Goal: Transaction & Acquisition: Purchase product/service

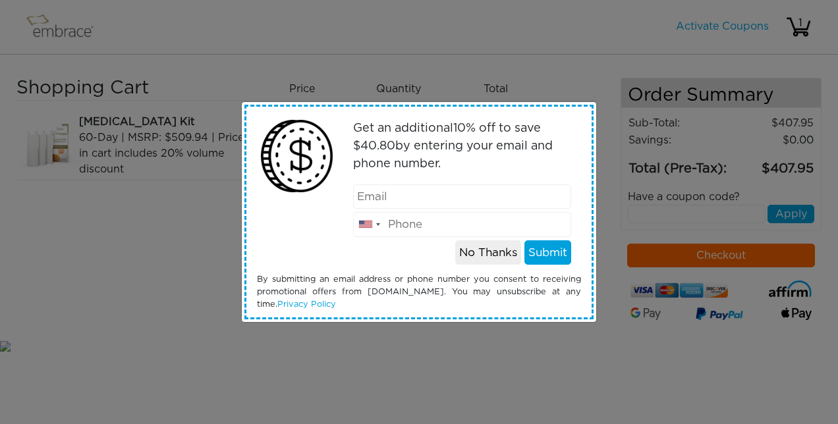
click at [416, 201] on input "email" at bounding box center [462, 196] width 219 height 25
type input "halligaddis@gmail.com"
type input "2133089820"
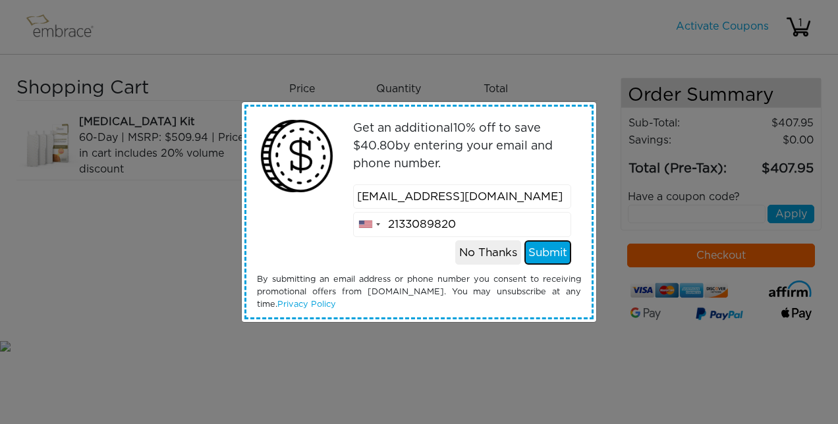
click at [547, 250] on button "Submit" at bounding box center [547, 252] width 47 height 25
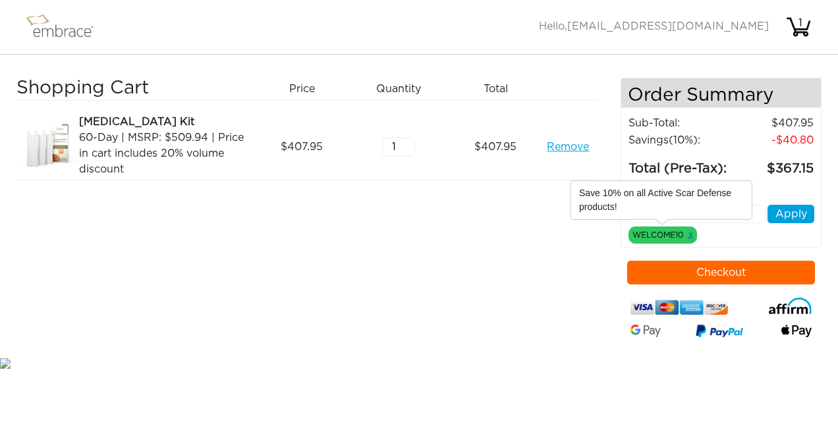
click at [690, 233] on link "x" at bounding box center [690, 235] width 5 height 12
click at [689, 231] on link "x" at bounding box center [690, 235] width 5 height 12
click at [723, 234] on div "Have a coupon code? Apply WELCOME10 x" at bounding box center [721, 211] width 207 height 65
click at [697, 194] on div "Have a coupon code?" at bounding box center [721, 197] width 207 height 16
click at [693, 214] on input "text" at bounding box center [697, 214] width 138 height 18
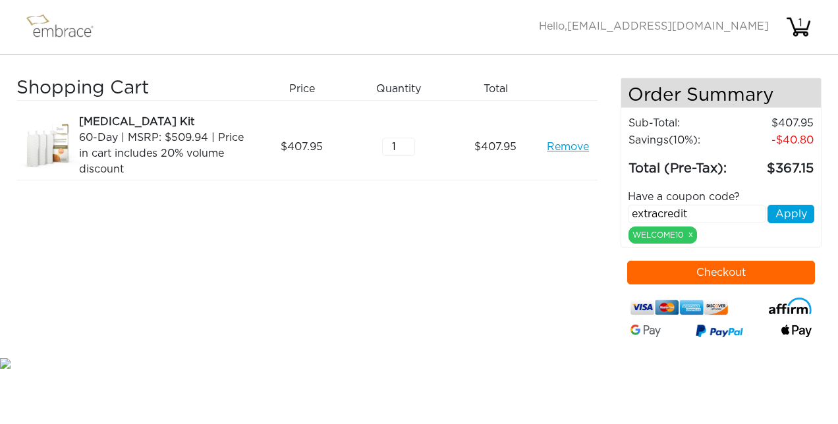
type input "extracredit"
click at [790, 212] on button "Apply" at bounding box center [790, 214] width 47 height 18
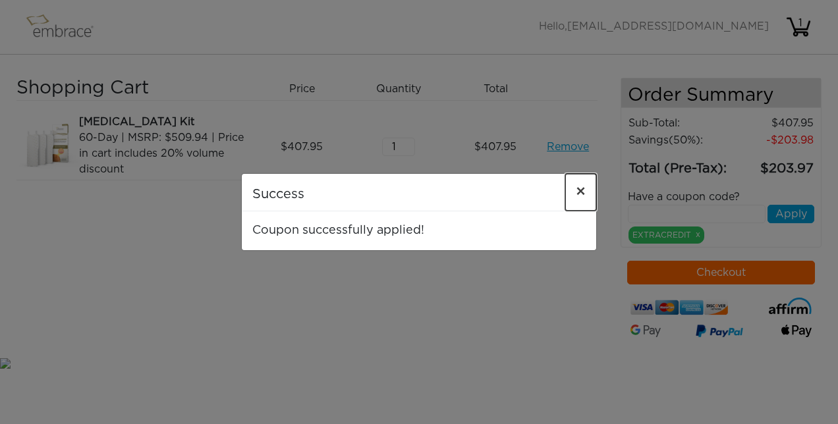
click at [586, 193] on button "×" at bounding box center [580, 192] width 31 height 37
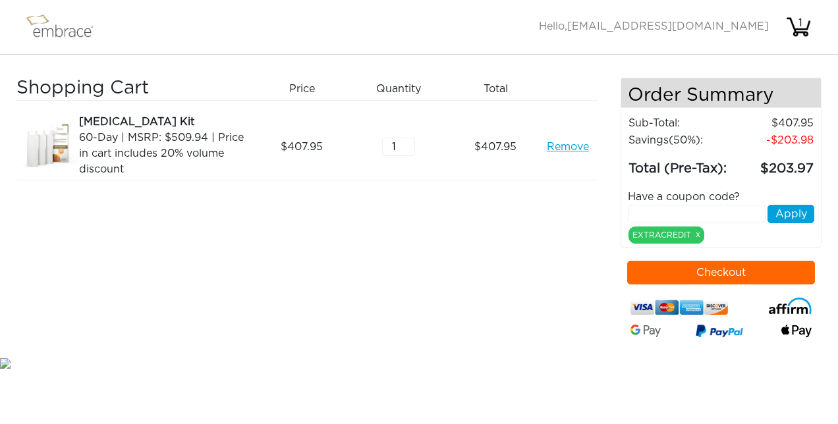
click at [802, 306] on img at bounding box center [790, 306] width 43 height 17
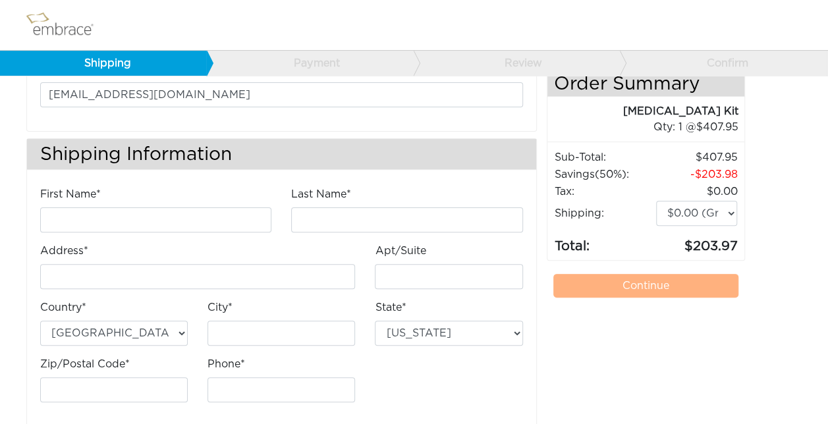
scroll to position [109, 0]
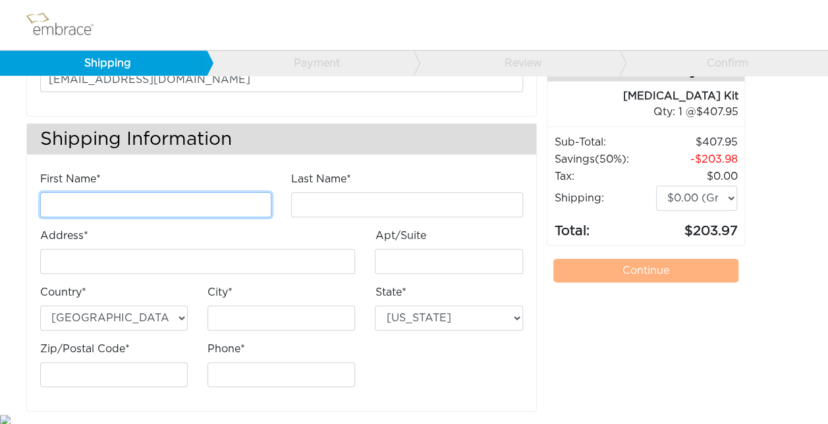
click at [215, 199] on input "First Name*" at bounding box center [155, 204] width 231 height 25
type input "h"
type input "Halli"
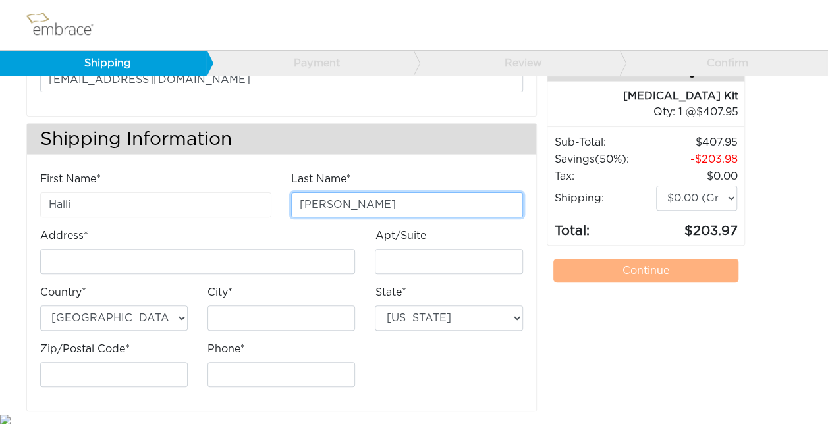
type input "Gaddis"
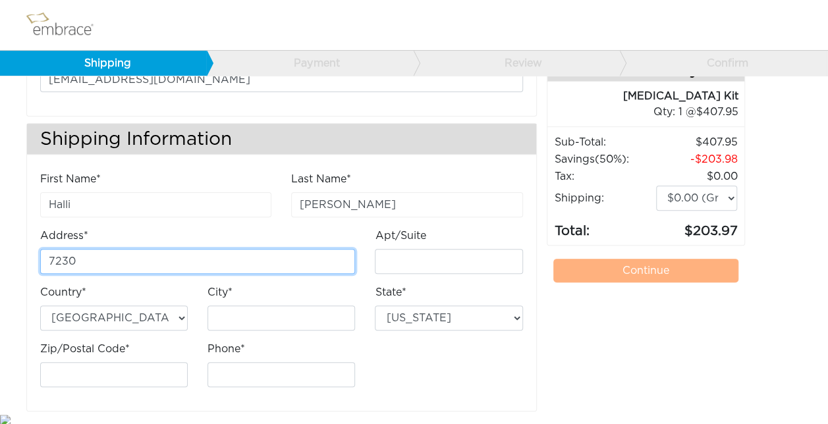
type input "[STREET_ADDRESS][PERSON_NAME]"
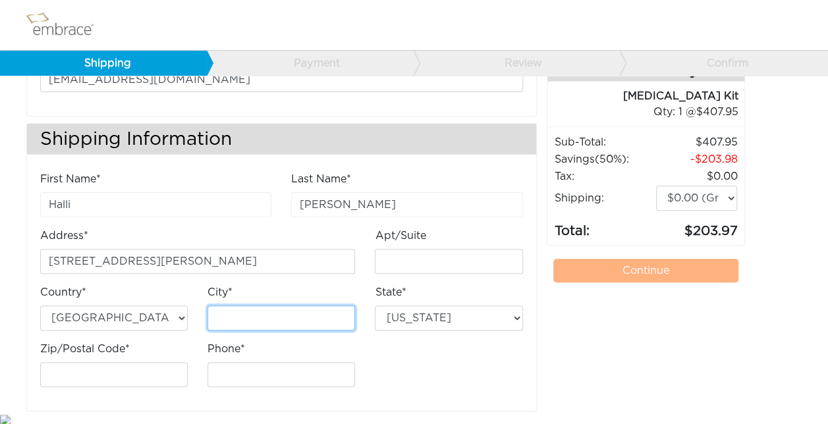
type input "Tujunga"
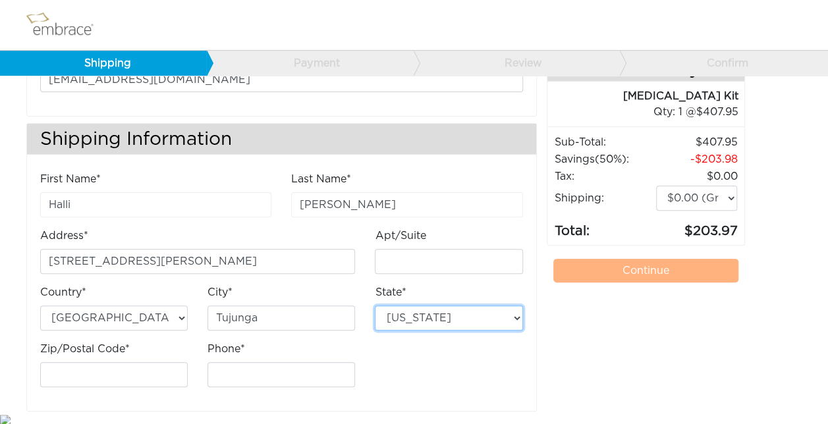
select select "CA"
type input "91042"
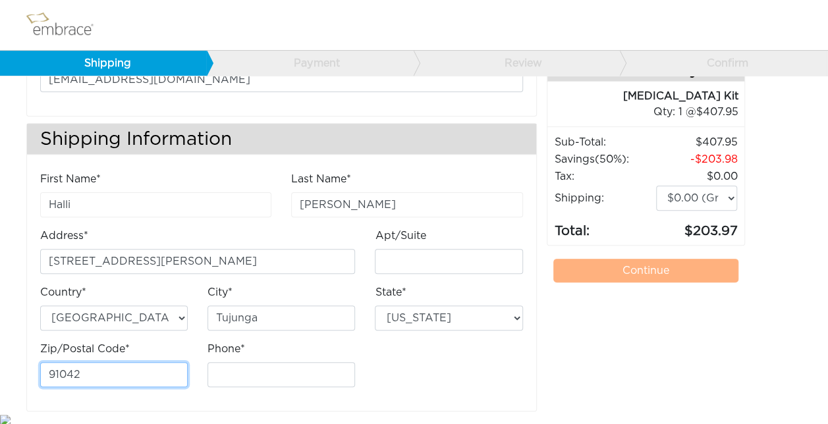
type input "2133089820"
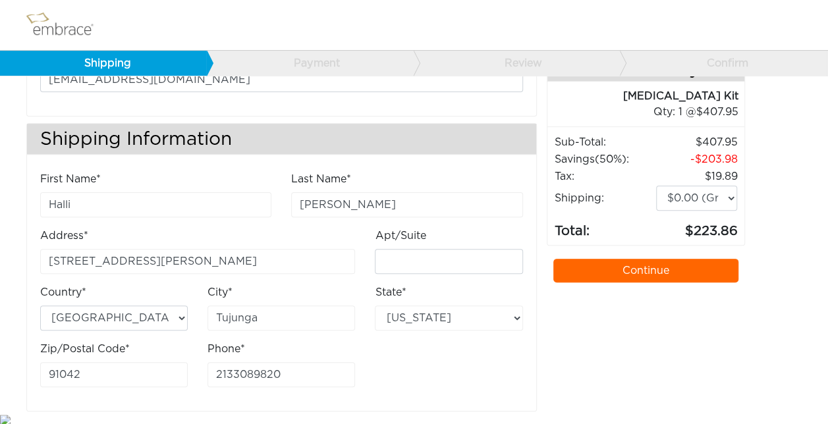
click at [456, 398] on div "First Name* Halli Last Name* Gaddis Address* 7230 Estepa Drive Unit B Apt/Suite" at bounding box center [281, 291] width 509 height 240
click at [615, 336] on div "FREE ground shipping on orders over $50, excluding Australia. Any applicable im…" at bounding box center [646, 204] width 199 height 414
click at [634, 259] on link "Continue" at bounding box center [646, 271] width 186 height 24
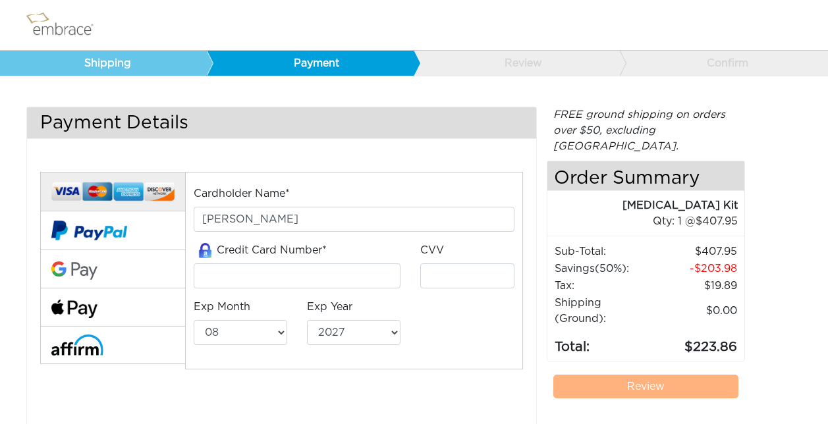
select select "8"
select select "2027"
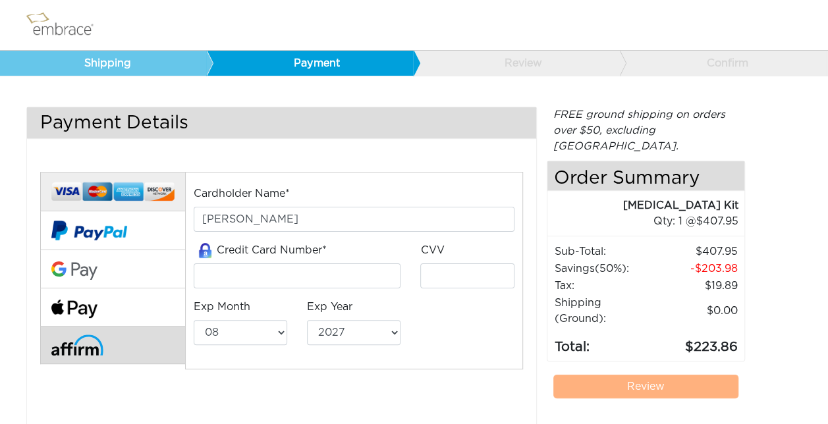
click at [117, 352] on button at bounding box center [112, 345] width 145 height 37
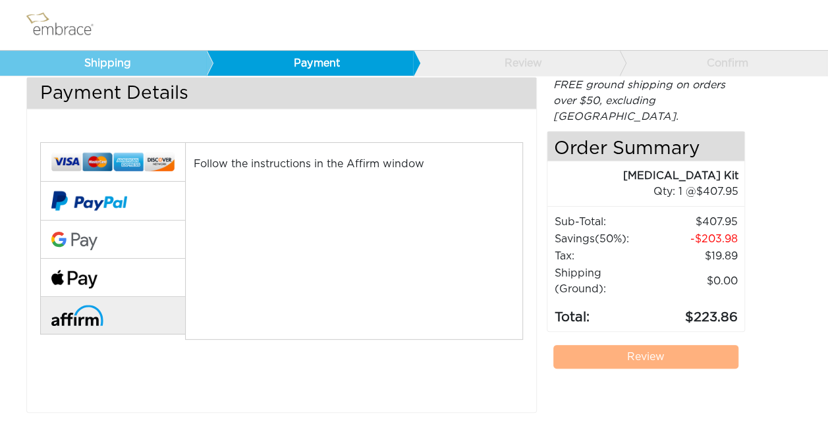
scroll to position [46, 0]
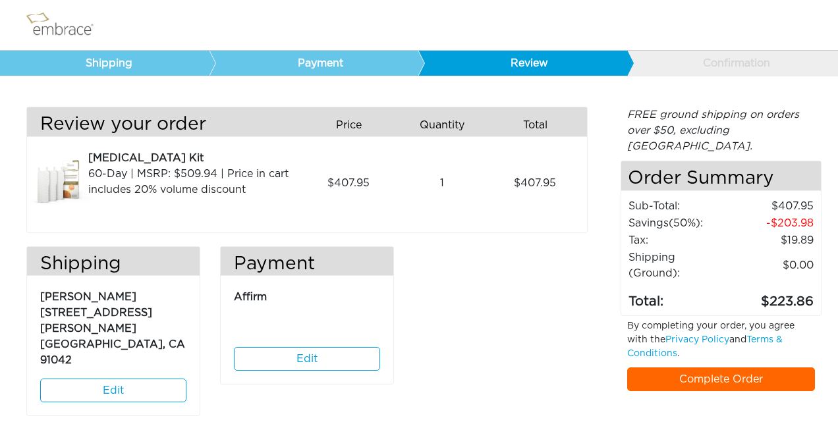
click at [701, 368] on link "Complete Order" at bounding box center [721, 380] width 188 height 24
